Goal: Book appointment/travel/reservation

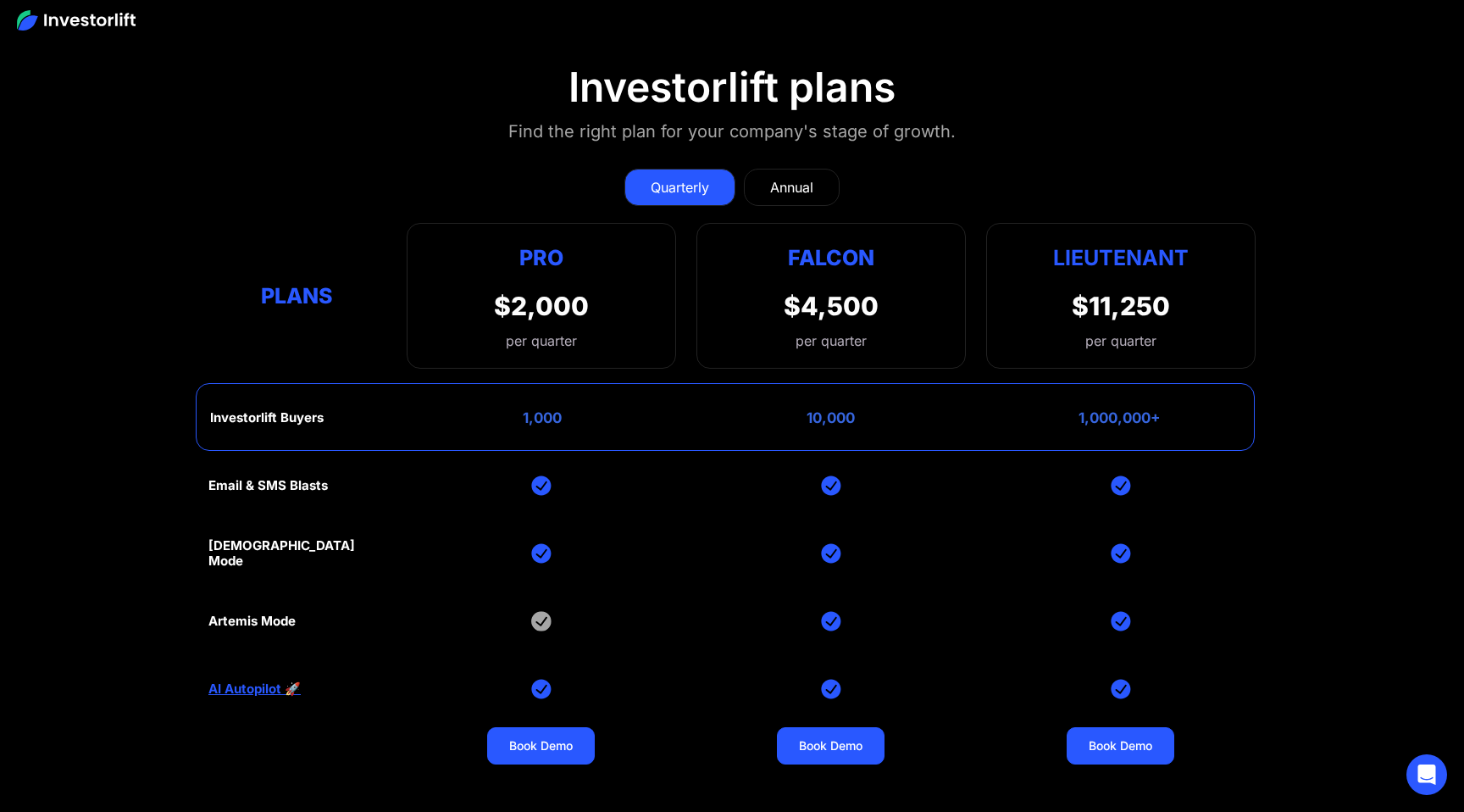
scroll to position [7316, 0]
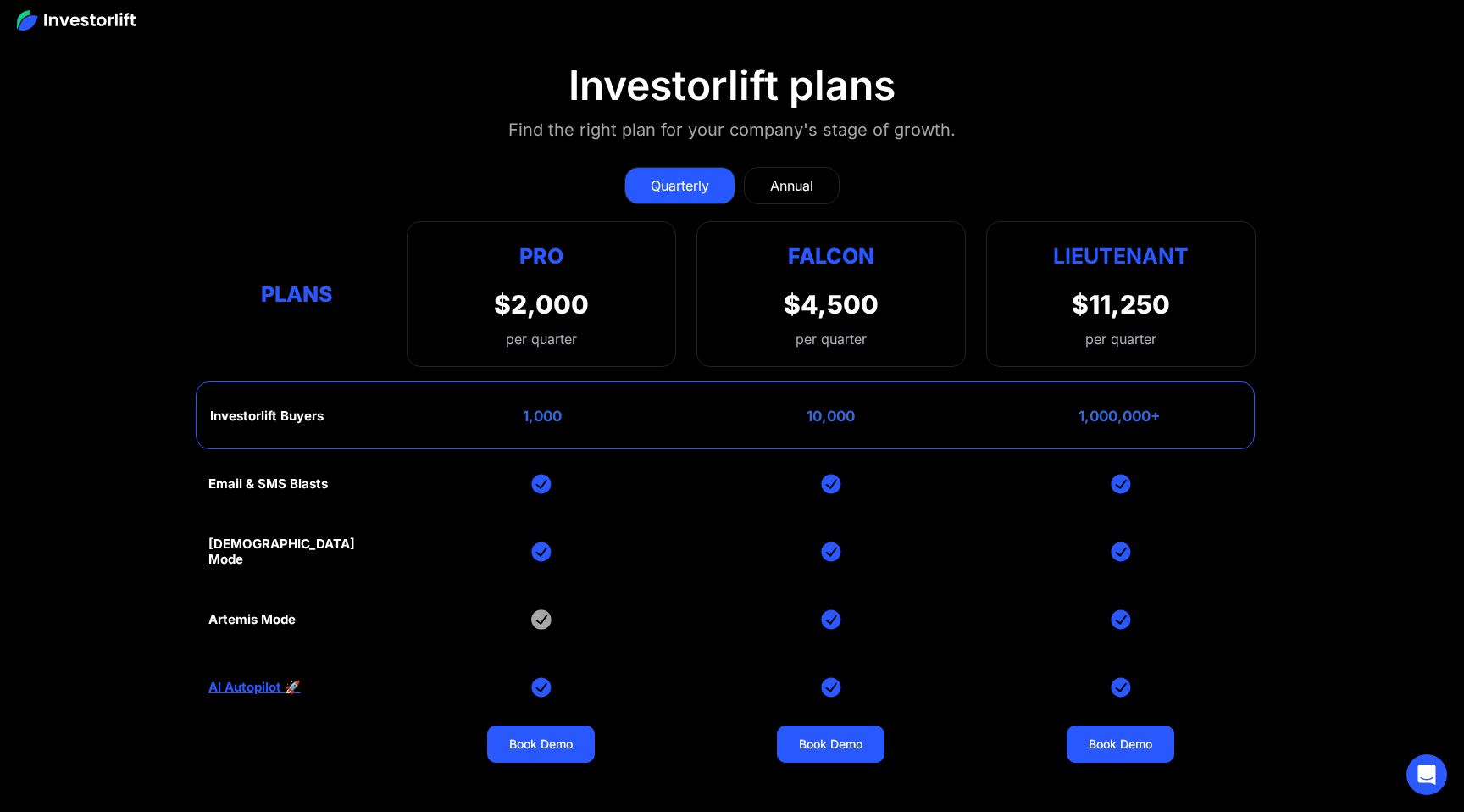
click at [791, 182] on div "Annual" at bounding box center [792, 186] width 43 height 20
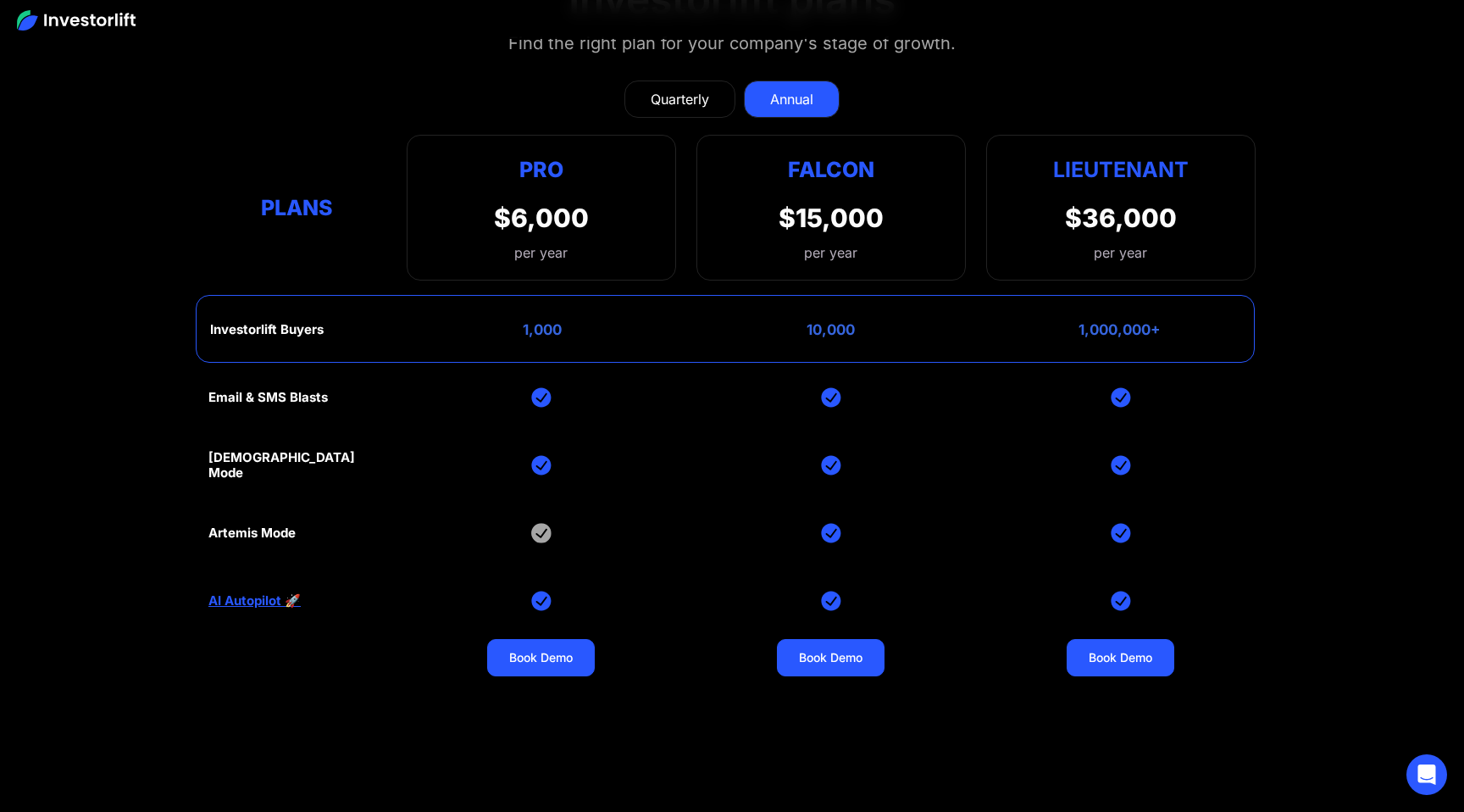
scroll to position [7400, 0]
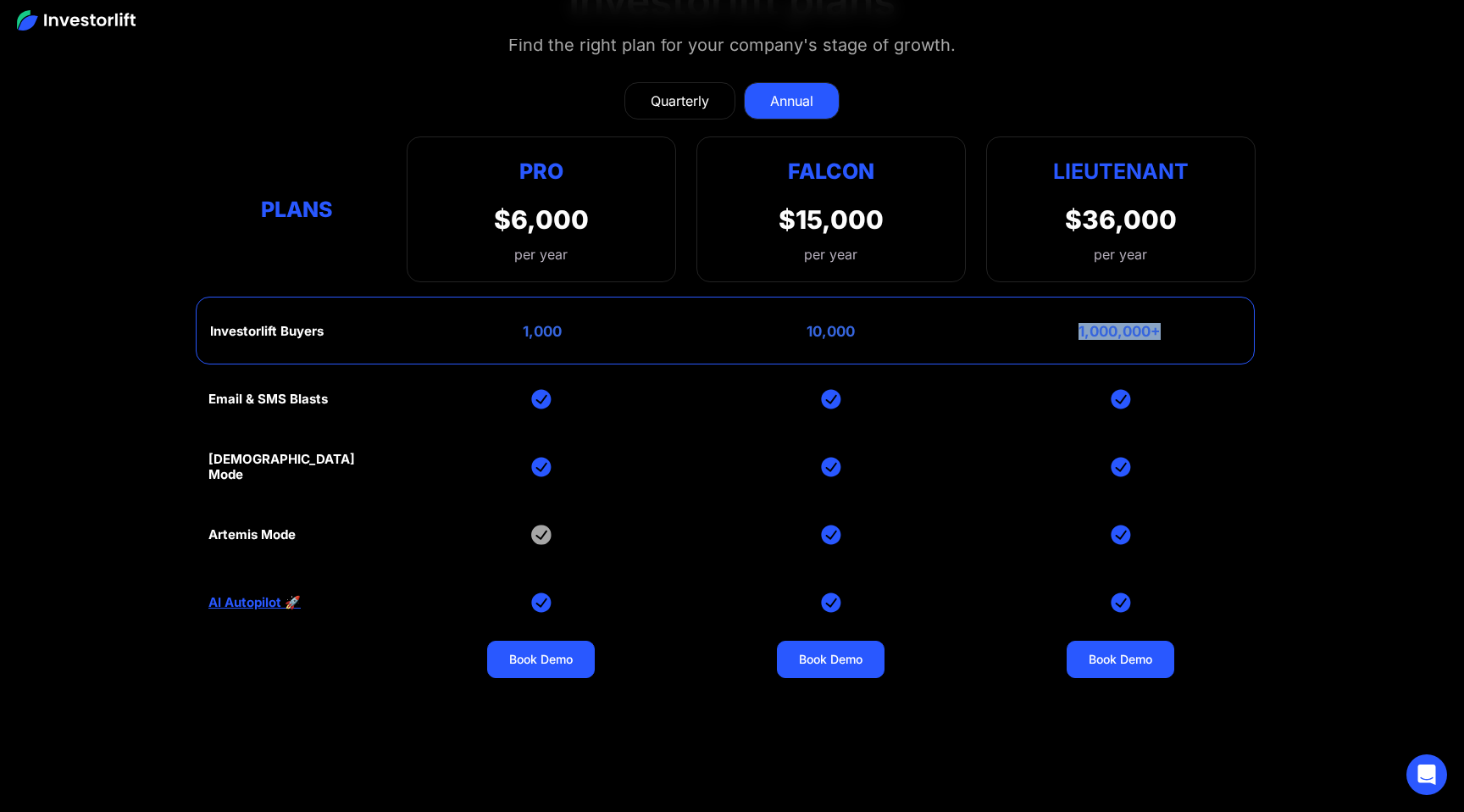
drag, startPoint x: 1077, startPoint y: 329, endPoint x: 1162, endPoint y: 330, distance: 85.0
click at [1163, 331] on div "Investorlift Buyers 1,000 10,000 1,000,000+" at bounding box center [725, 330] width 1059 height 68
click at [1162, 330] on div "Investorlift Buyers 1,000 10,000 1,000,000+" at bounding box center [725, 330] width 1059 height 68
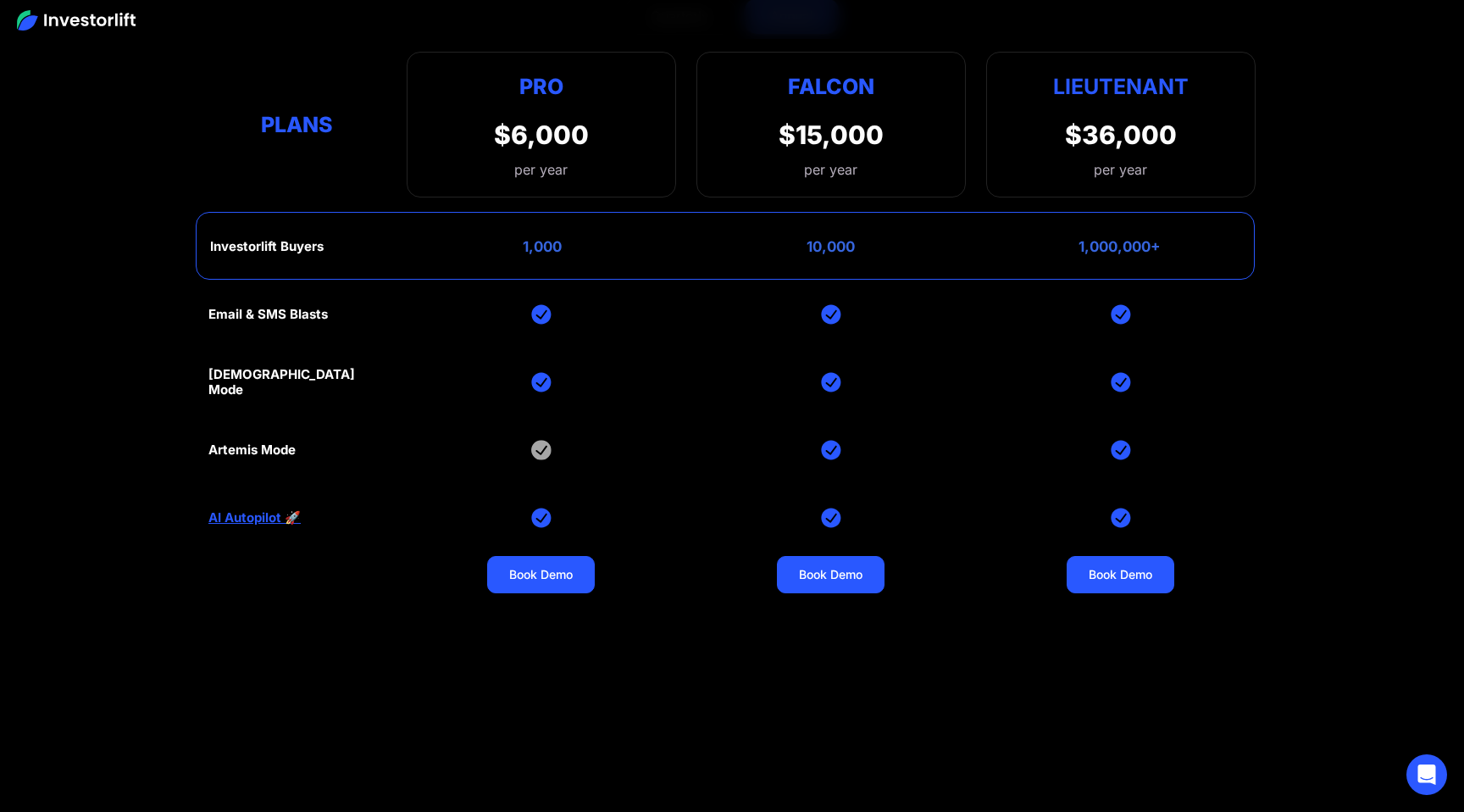
scroll to position [7492, 0]
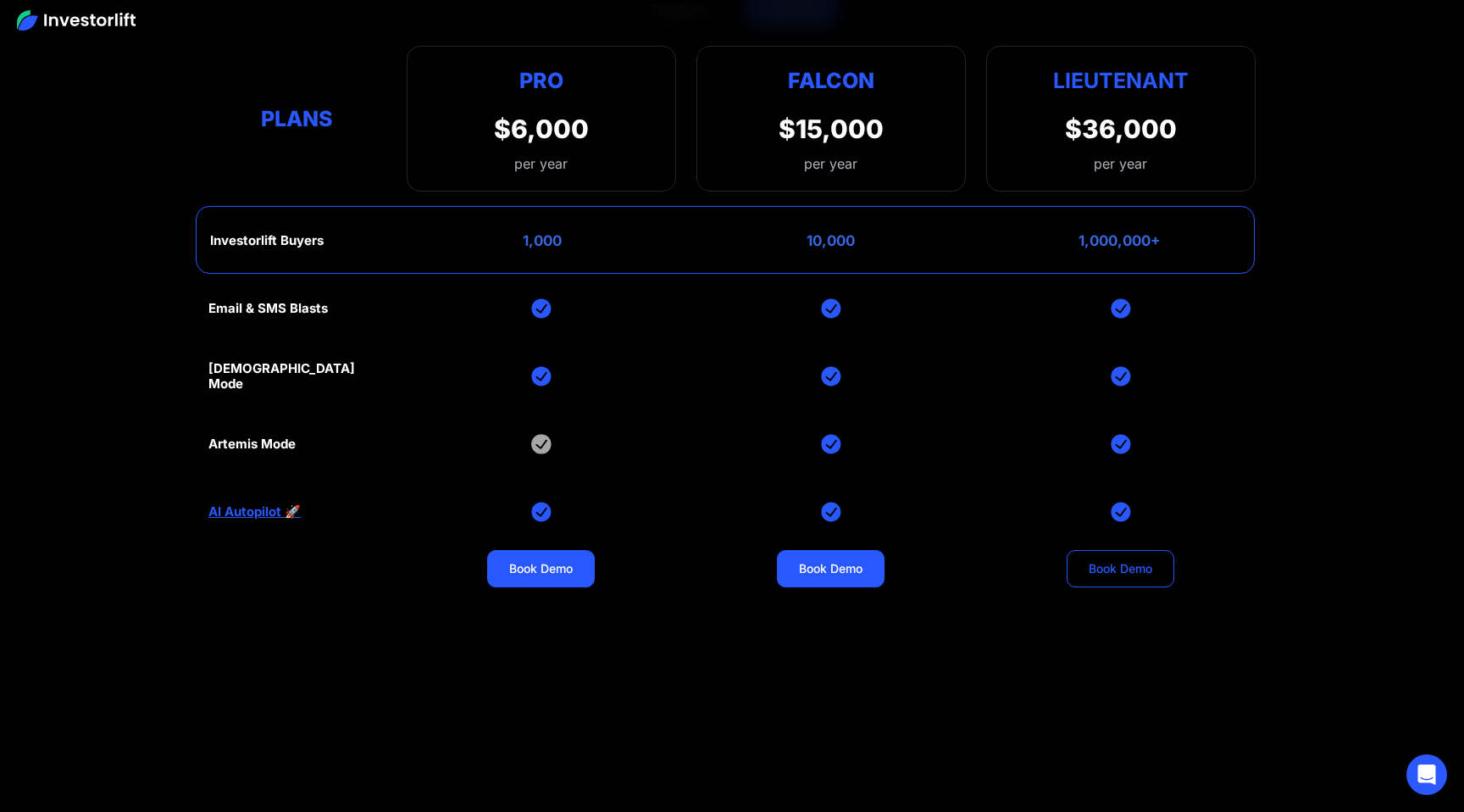
click at [1119, 550] on link "Book Demo" at bounding box center [1120, 568] width 108 height 37
